Goal: Task Accomplishment & Management: Manage account settings

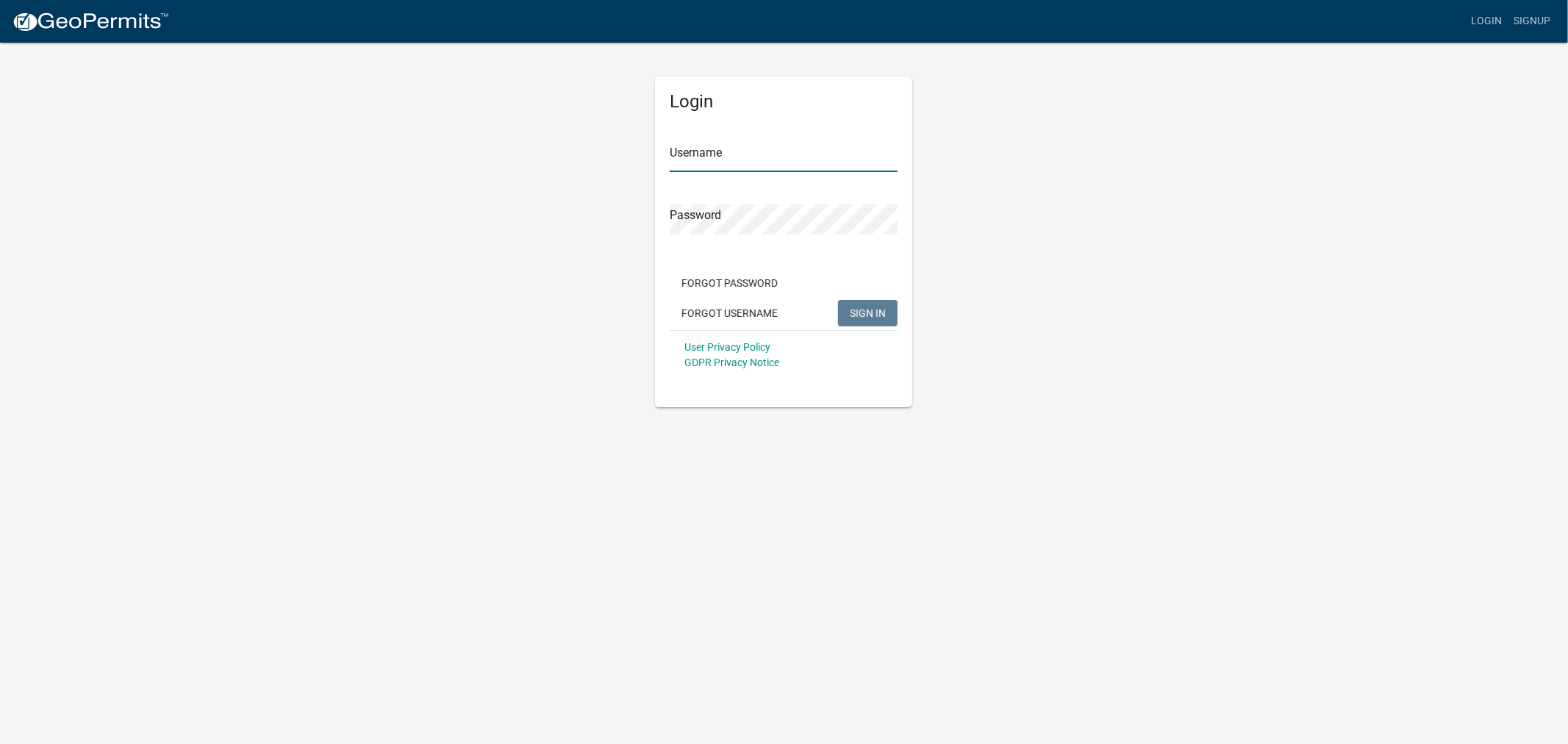
type input "shelleyh"
click at [876, 310] on span "SIGN IN" at bounding box center [868, 312] width 36 height 12
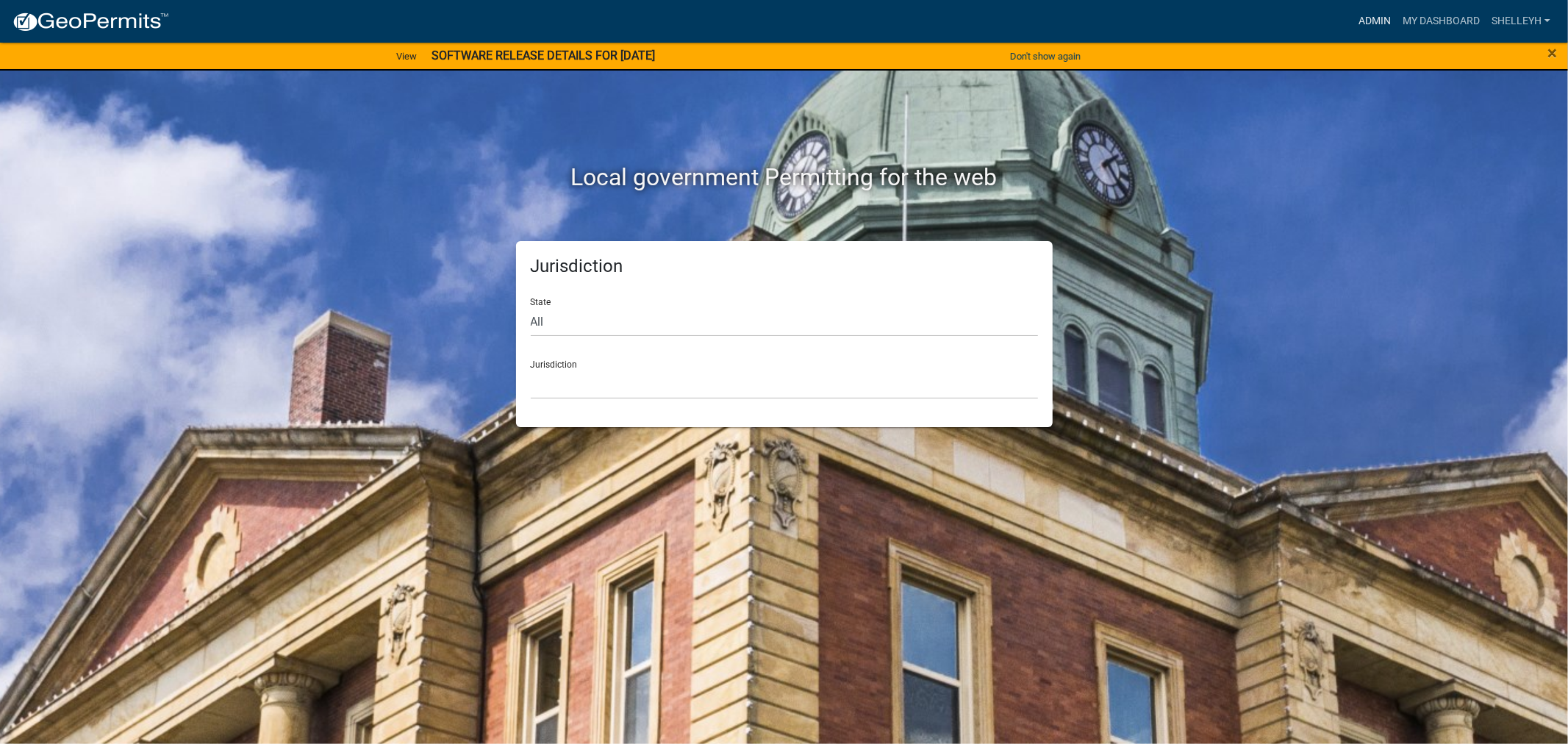
click at [1372, 18] on link "Admin" at bounding box center [1375, 21] width 44 height 28
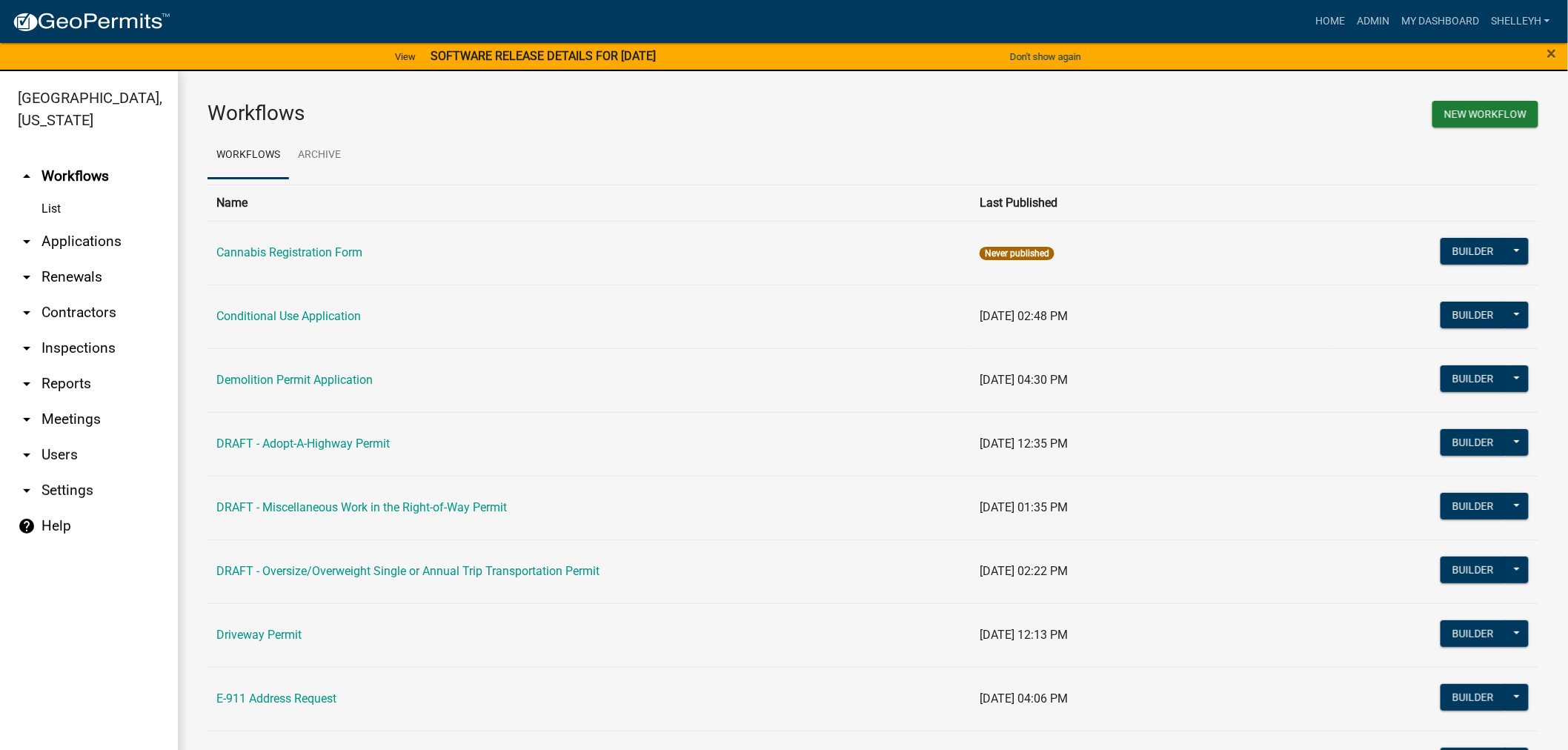
click at [86, 241] on link "arrow_drop_down Applications" at bounding box center [89, 242] width 178 height 36
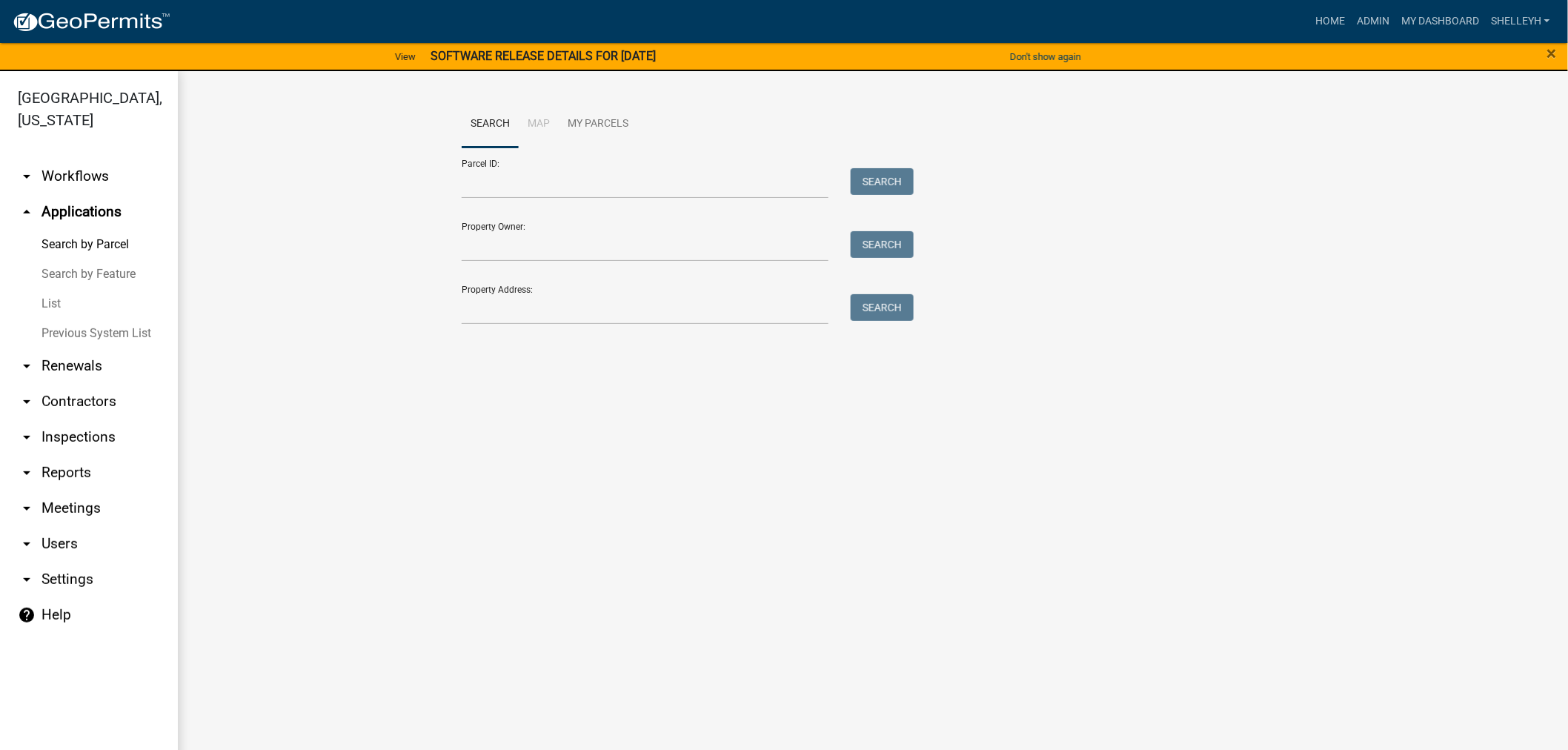
click at [53, 304] on link "List" at bounding box center [89, 303] width 178 height 29
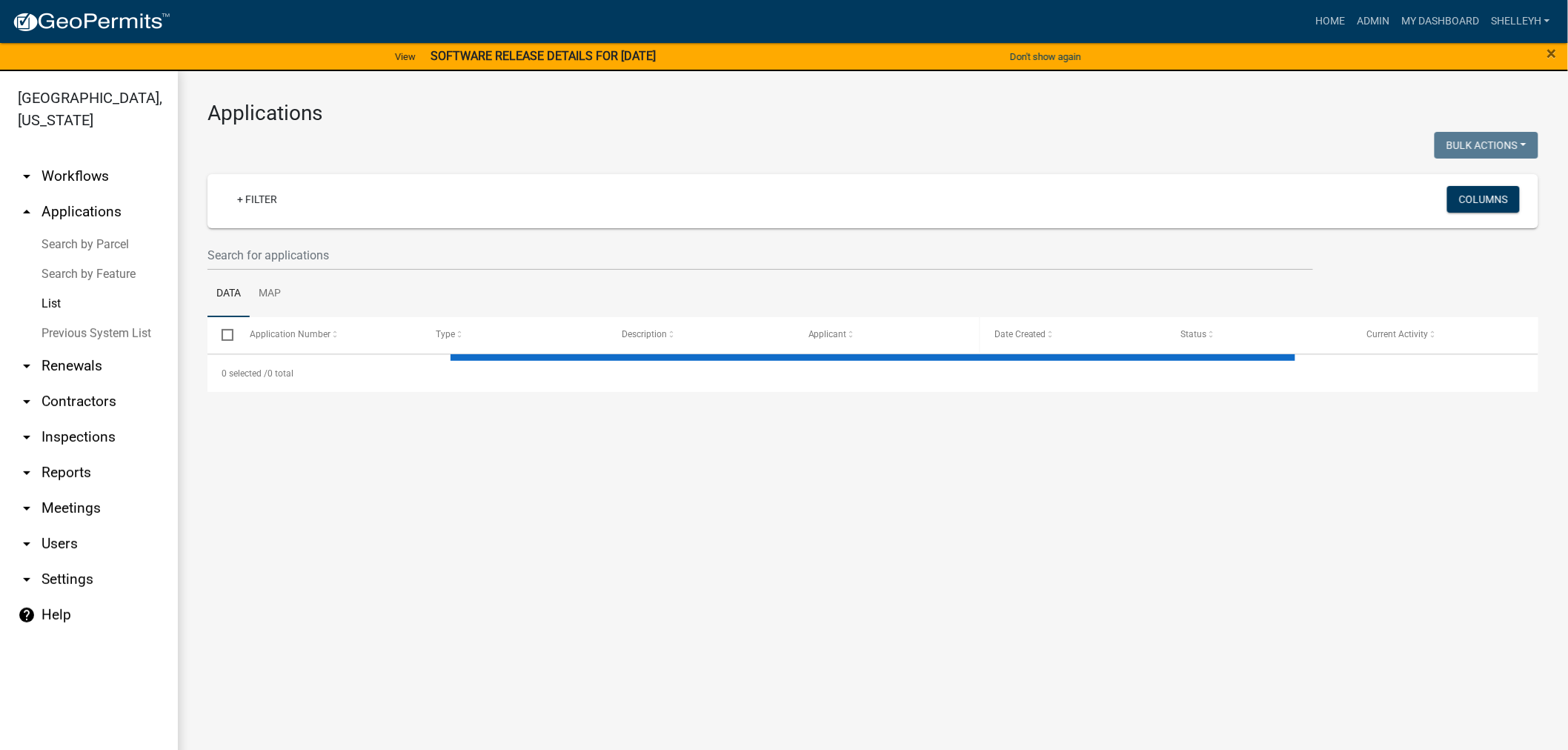
select select "1: 25"
